Goal: Information Seeking & Learning: Learn about a topic

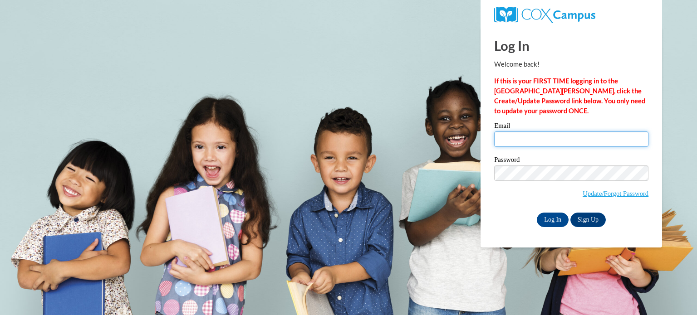
click at [507, 143] on input "Email" at bounding box center [571, 139] width 154 height 15
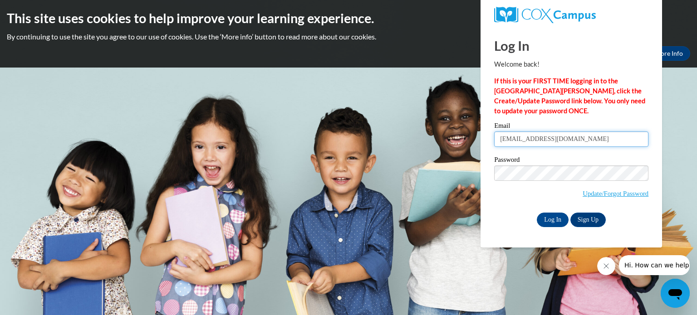
type input "[EMAIL_ADDRESS][DOMAIN_NAME]"
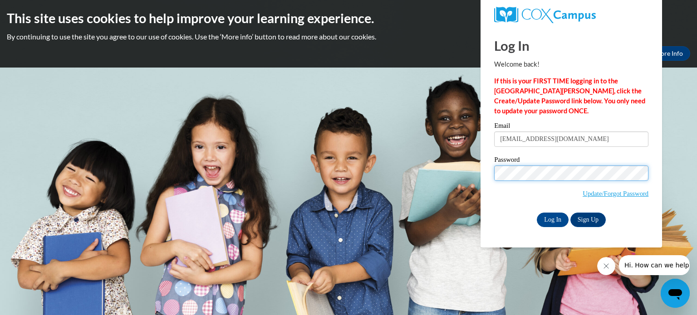
click at [537, 213] on input "Log In" at bounding box center [553, 220] width 32 height 15
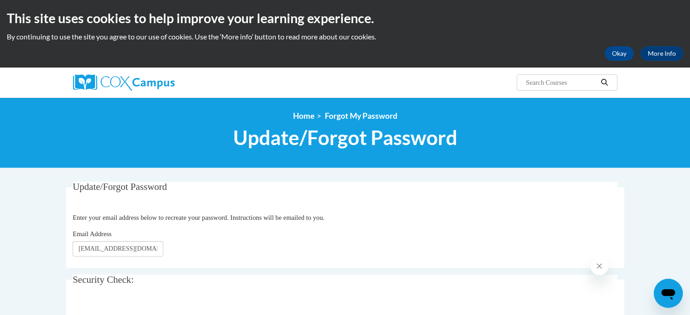
click at [9, 208] on body "This site uses cookies to help improve your learning experience. By continuing …" at bounding box center [345, 295] width 690 height 591
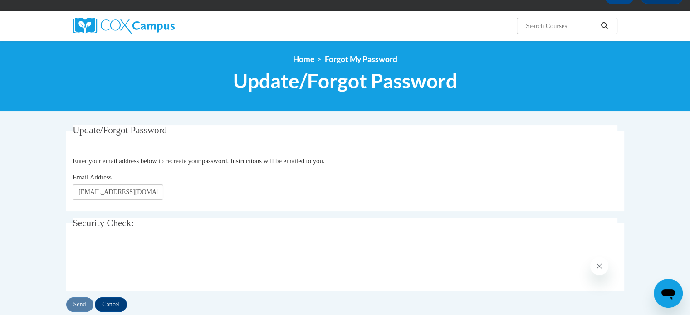
scroll to position [73, 0]
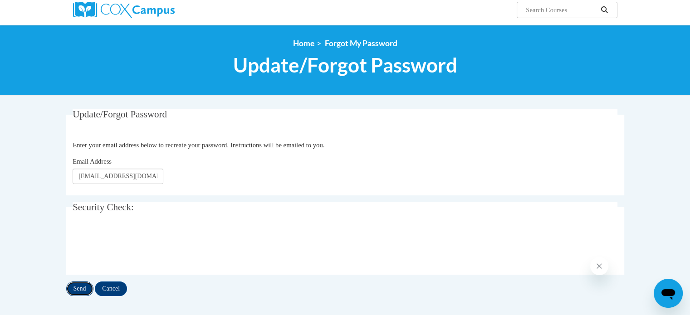
click at [82, 282] on input "Send" at bounding box center [79, 289] width 27 height 15
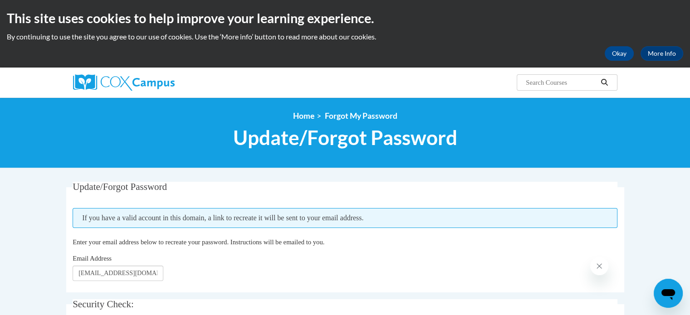
click at [16, 197] on body "This site uses cookies to help improve your learning experience. By continuing …" at bounding box center [345, 307] width 690 height 615
click at [157, 274] on input "[EMAIL_ADDRESS][DOMAIN_NAME]" at bounding box center [118, 273] width 91 height 15
type input "g"
type input "e"
type input "geepenn96@gmail.com"
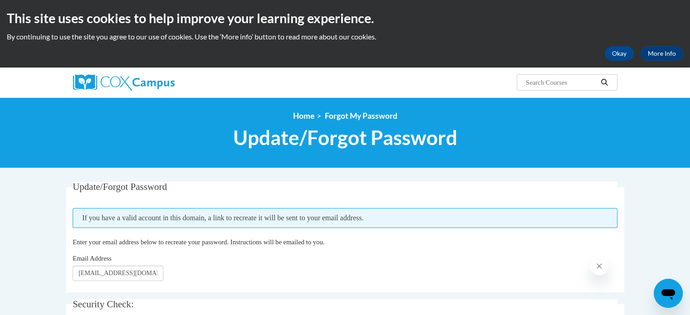
click at [58, 243] on body "This site uses cookies to help improve your learning experience. By continuing …" at bounding box center [345, 307] width 690 height 615
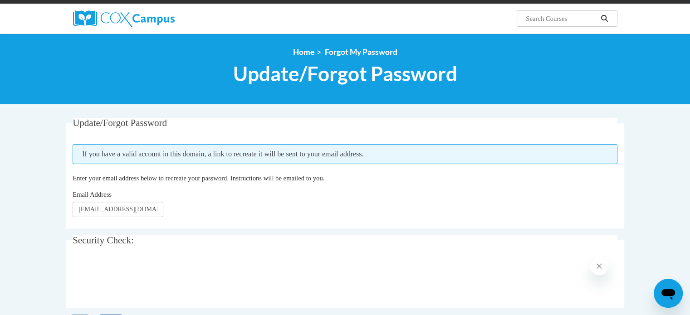
scroll to position [73, 0]
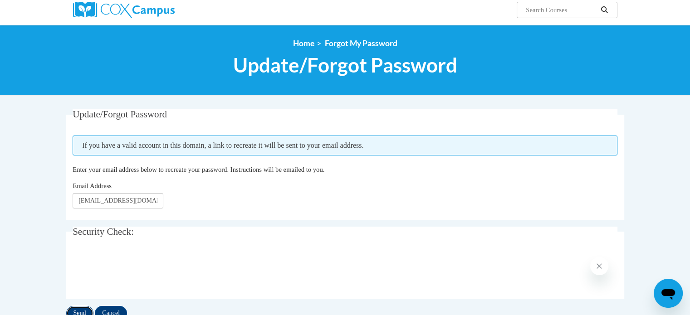
click at [80, 311] on input "Send" at bounding box center [79, 313] width 27 height 15
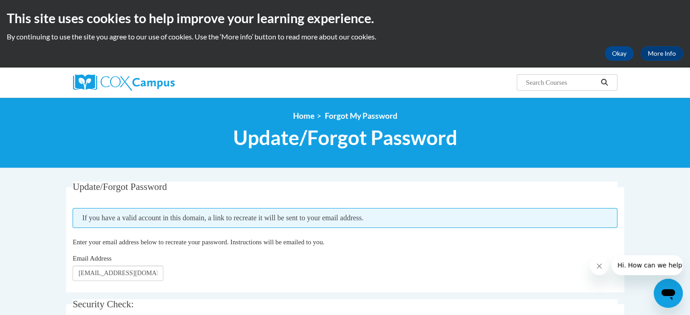
click at [175, 240] on span "Enter your email address below to recreate your password. Instructions will be …" at bounding box center [199, 242] width 252 height 7
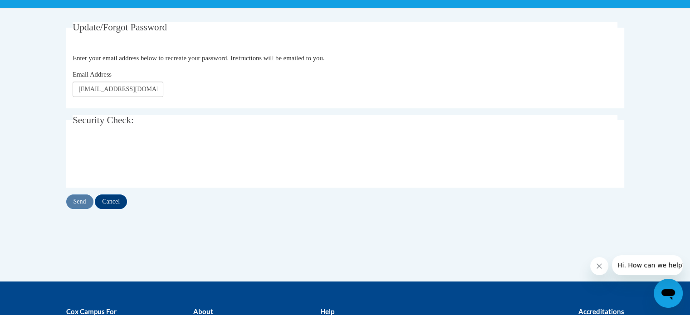
scroll to position [73, 0]
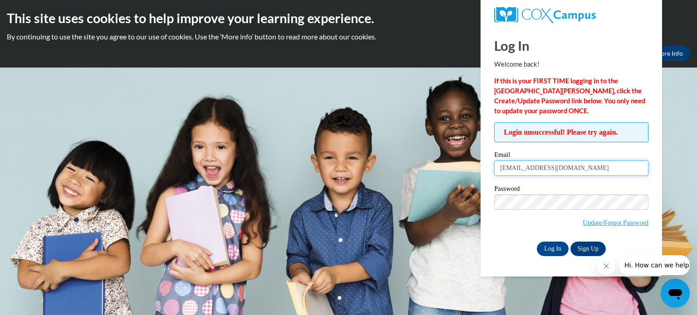
click at [583, 168] on input "[EMAIL_ADDRESS][DOMAIN_NAME]" at bounding box center [571, 168] width 154 height 15
type input "[EMAIL_ADDRESS][DOMAIN_NAME]"
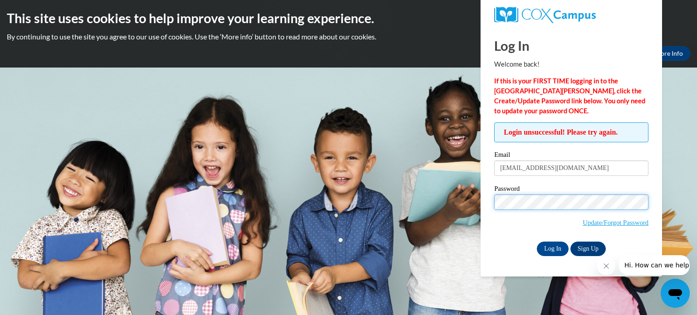
click at [537, 242] on input "Log In" at bounding box center [553, 249] width 32 height 15
click at [594, 148] on div "Login unsuccessful! Please try again. Please enter your email! Please enter you…" at bounding box center [571, 189] width 154 height 133
click at [537, 242] on input "Log In" at bounding box center [553, 249] width 32 height 15
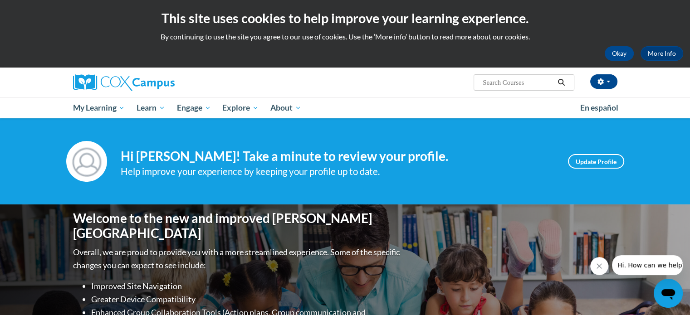
click at [530, 78] on input "Search..." at bounding box center [518, 82] width 73 height 11
type input "trans"
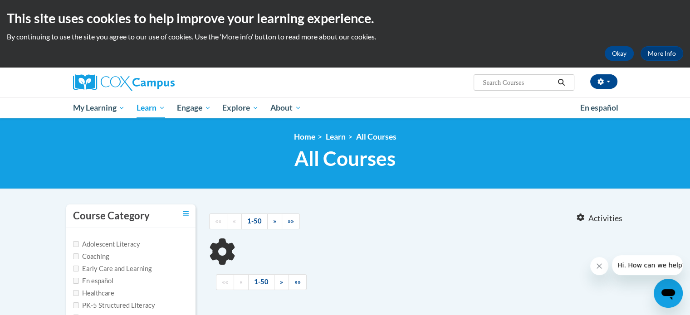
type input "trans"
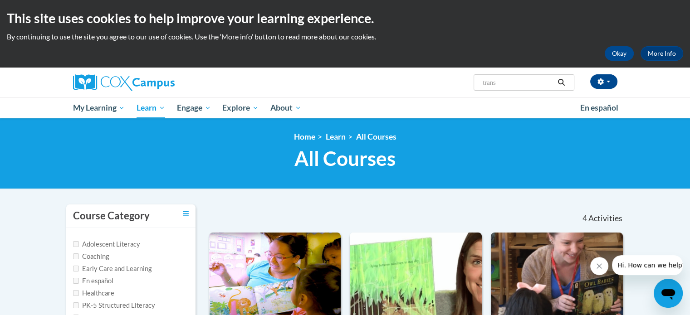
click at [653, 90] on div "Gennaro Penn Jr (America/New_York UTC-04:00) My Profile Inbox My Transcripts Lo…" at bounding box center [345, 93] width 690 height 51
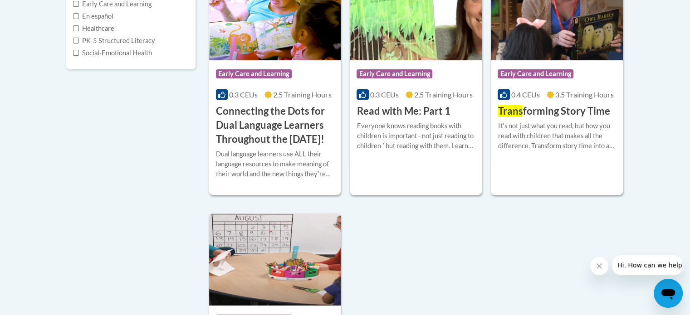
scroll to position [254, 0]
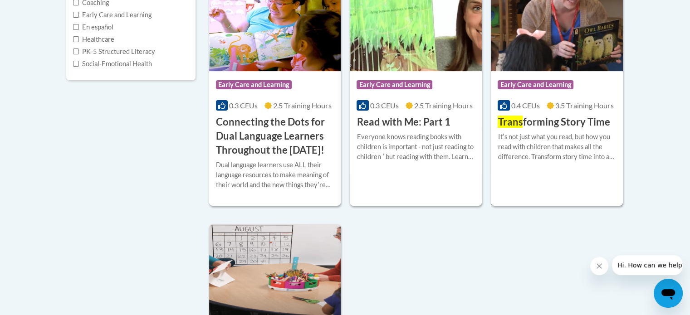
click at [545, 136] on div "Itʹs not just what you read, but how you read with children that makes all the …" at bounding box center [557, 147] width 118 height 30
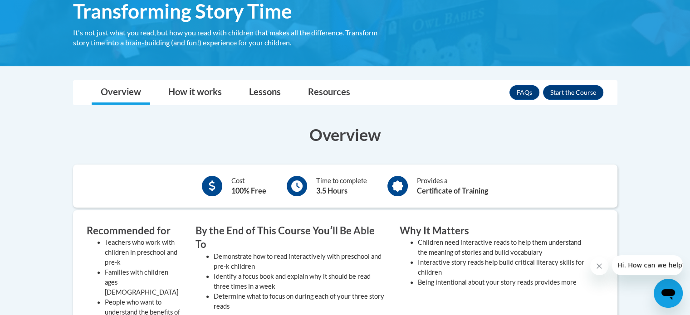
scroll to position [177, 0]
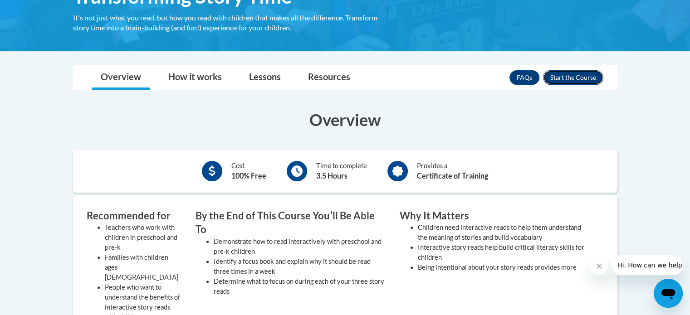
click at [583, 77] on button "Enroll" at bounding box center [573, 77] width 60 height 15
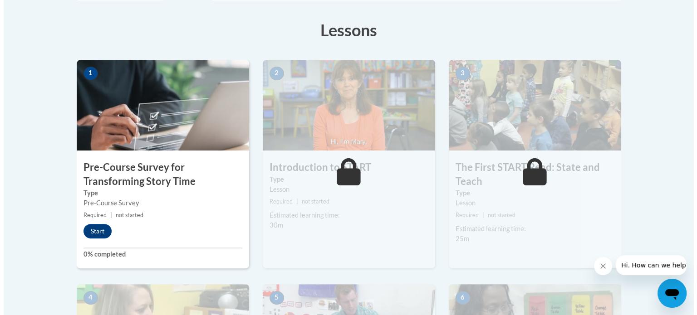
scroll to position [246, 0]
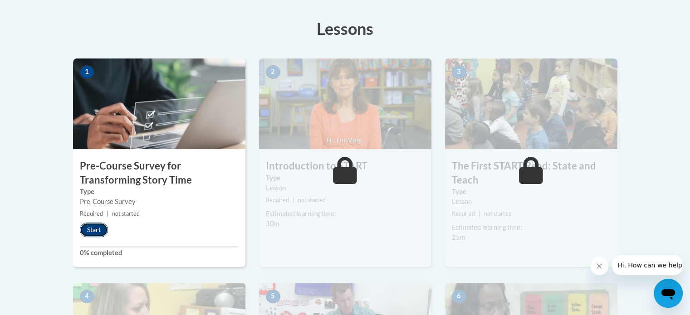
click at [99, 227] on button "Start" at bounding box center [94, 230] width 28 height 15
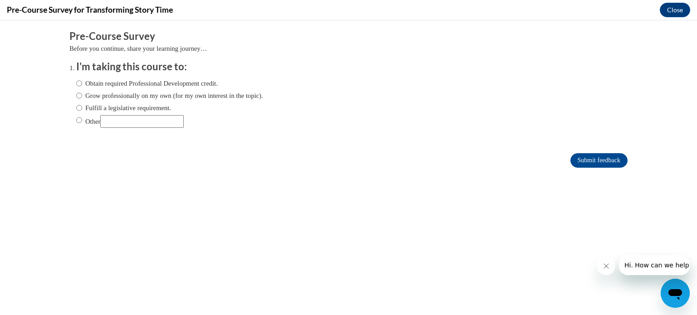
scroll to position [0, 0]
click at [76, 92] on input "Grow professionally on my own (for my own interest in the topic)." at bounding box center [79, 96] width 6 height 10
radio input "true"
click at [601, 159] on input "Submit feedback" at bounding box center [598, 160] width 57 height 15
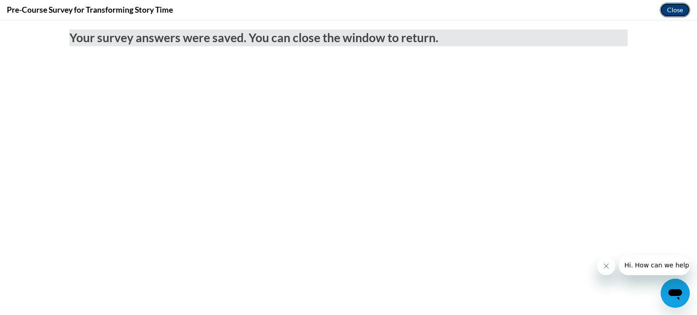
click at [672, 10] on button "Close" at bounding box center [675, 10] width 30 height 15
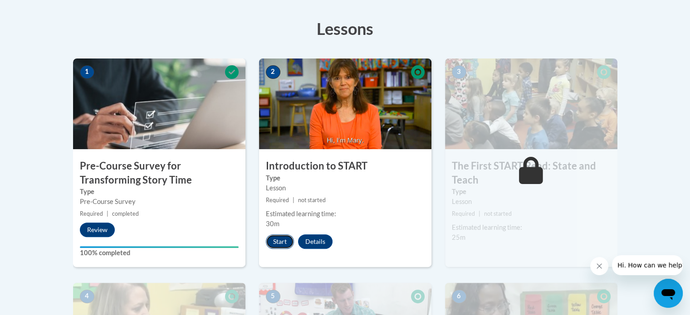
click at [283, 243] on button "Start" at bounding box center [280, 242] width 28 height 15
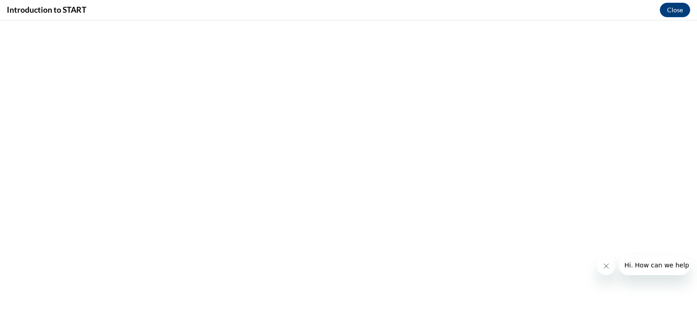
click at [610, 271] on button "Close message from company" at bounding box center [606, 266] width 18 height 18
